Goal: Download file/media

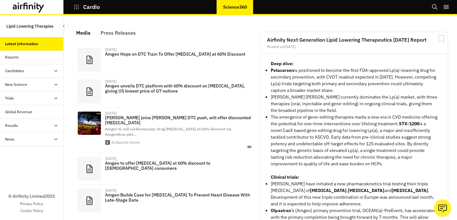
scroll to position [403, 186]
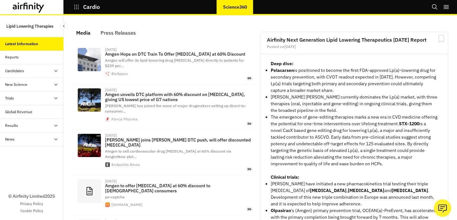
click at [45, 62] on div "Reports" at bounding box center [31, 57] width 63 height 14
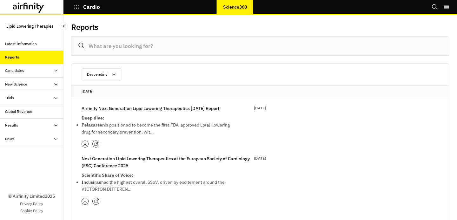
click at [120, 114] on p "Deep dive:" at bounding box center [158, 117] width 152 height 7
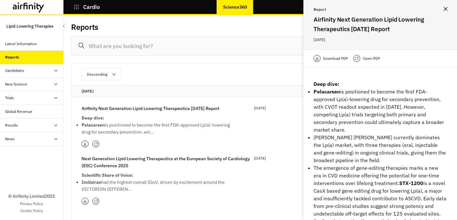
click at [374, 58] on p "Open PDF" at bounding box center [371, 58] width 17 height 6
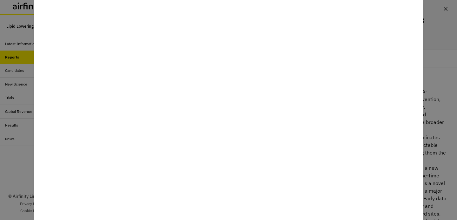
scroll to position [4350, 0]
